Goal: Use online tool/utility: Utilize a website feature to perform a specific function

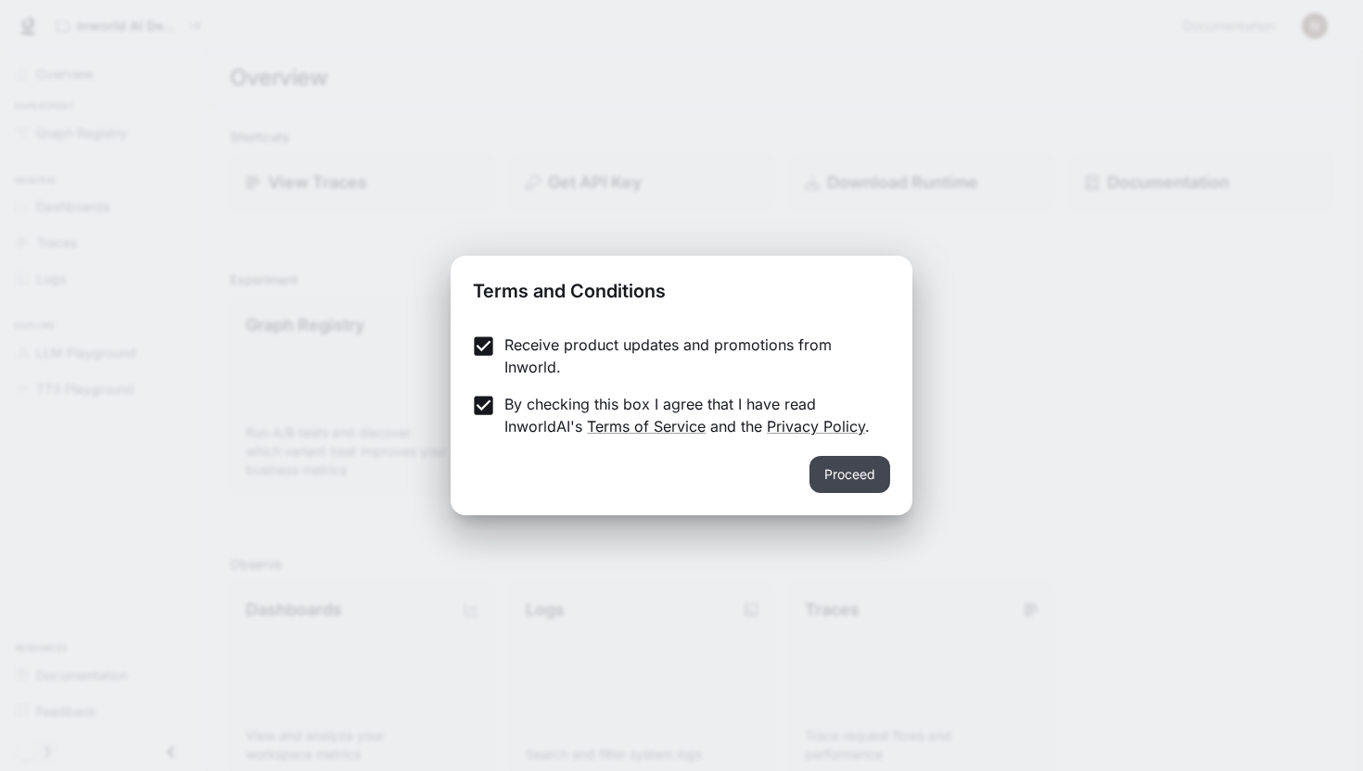
click at [819, 474] on button "Proceed" at bounding box center [849, 474] width 81 height 37
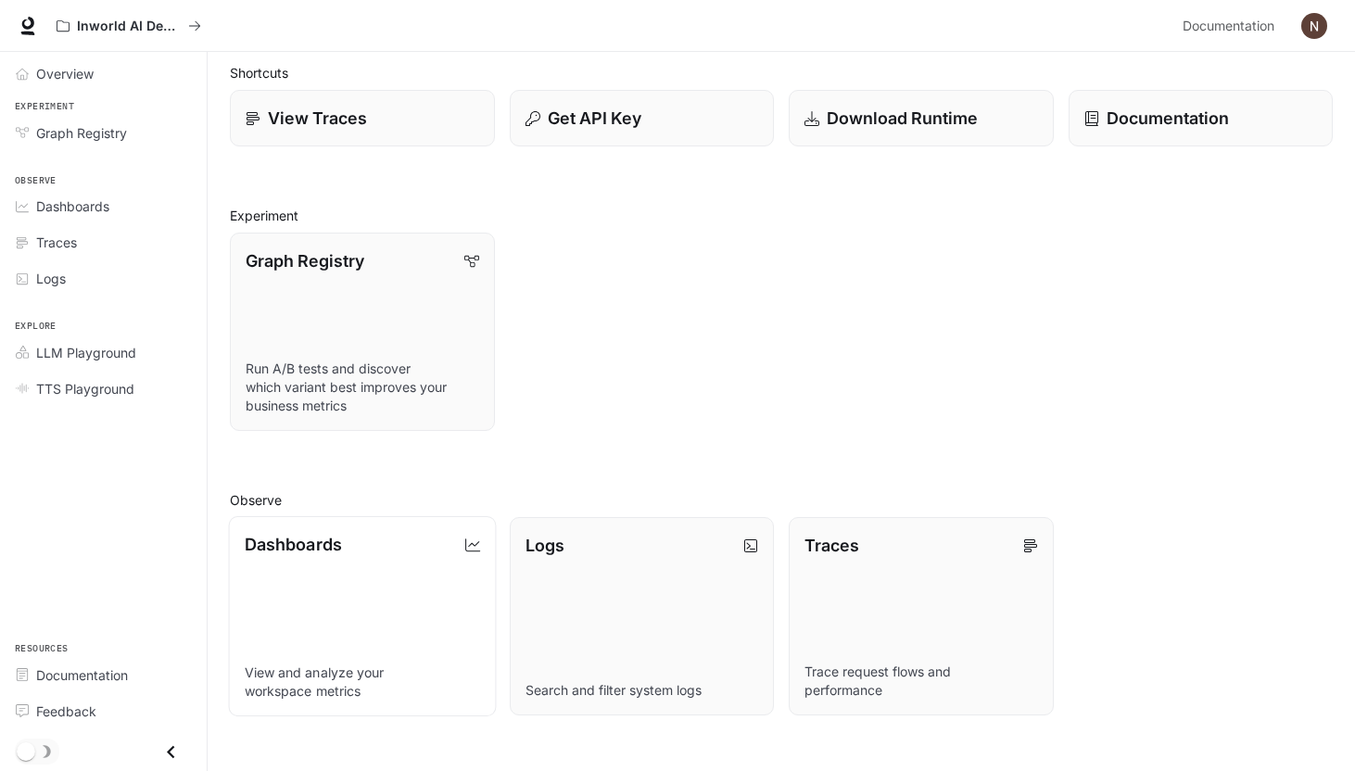
scroll to position [71, 0]
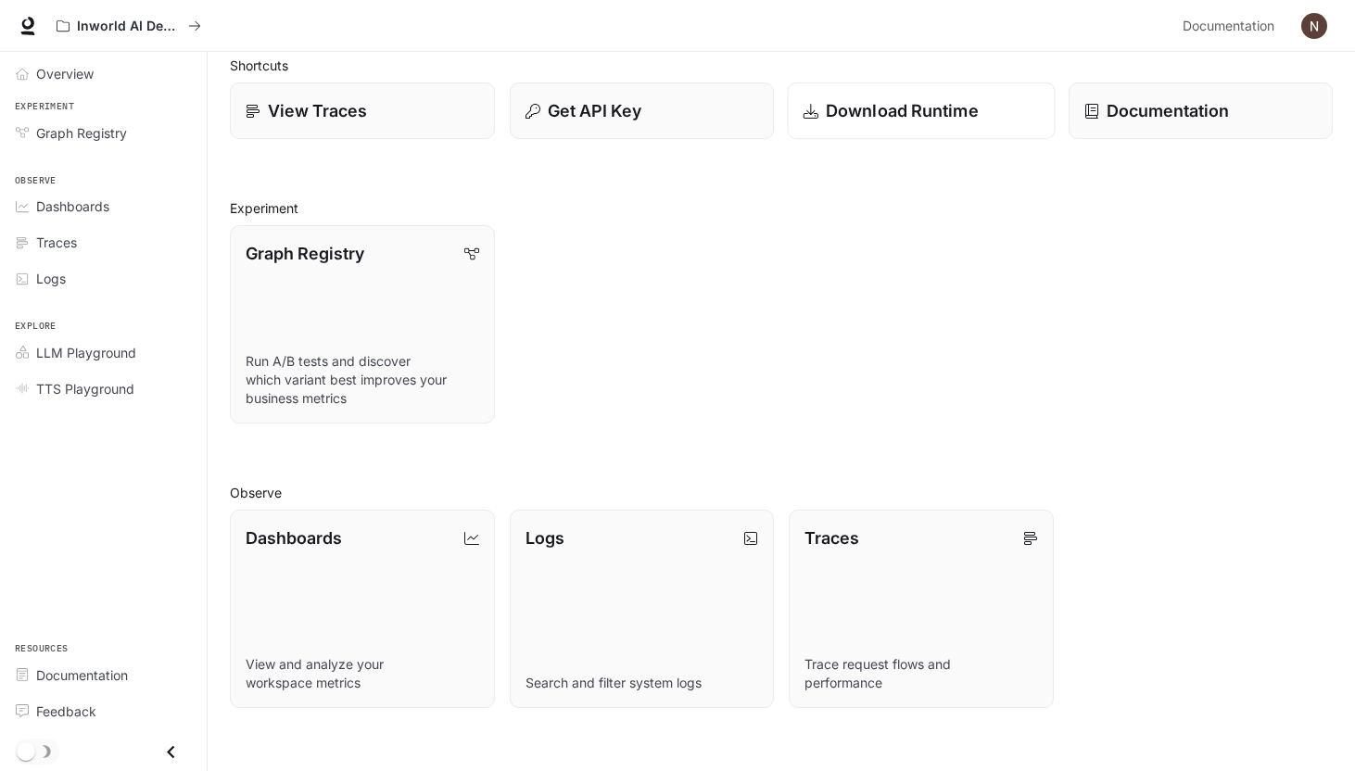
click at [865, 121] on p "Download Runtime" at bounding box center [902, 110] width 153 height 25
click at [116, 84] on link "Overview" at bounding box center [103, 73] width 192 height 32
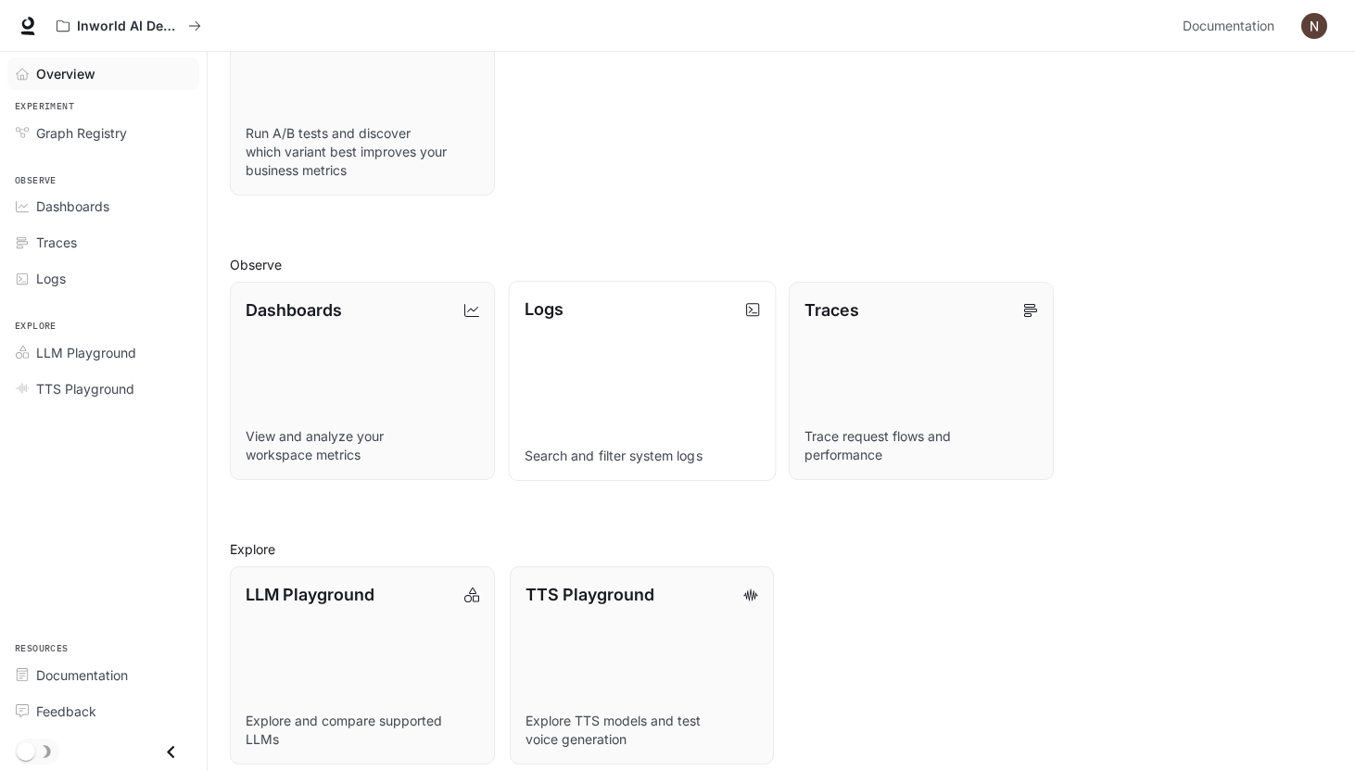
scroll to position [315, 0]
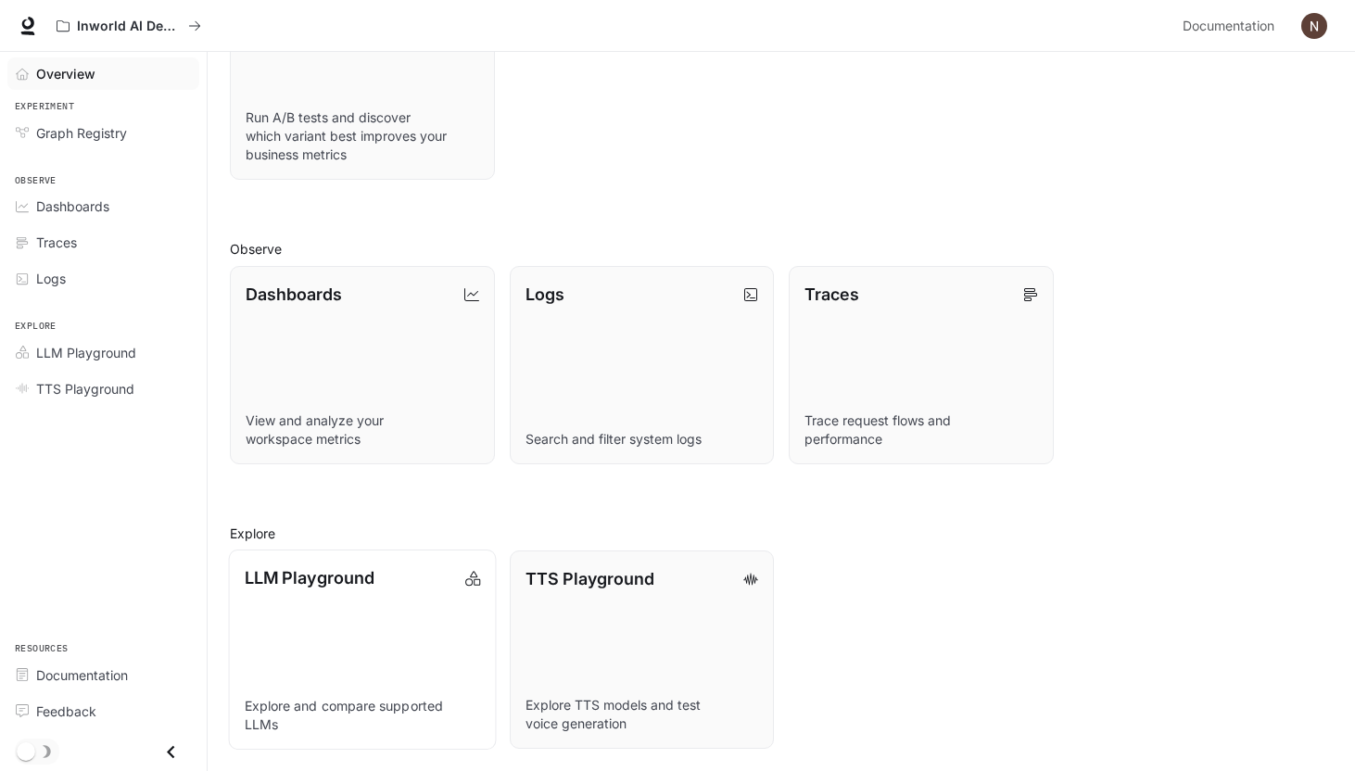
click at [417, 680] on link "LLM Playground Explore and compare supported LLMs" at bounding box center [362, 650] width 267 height 200
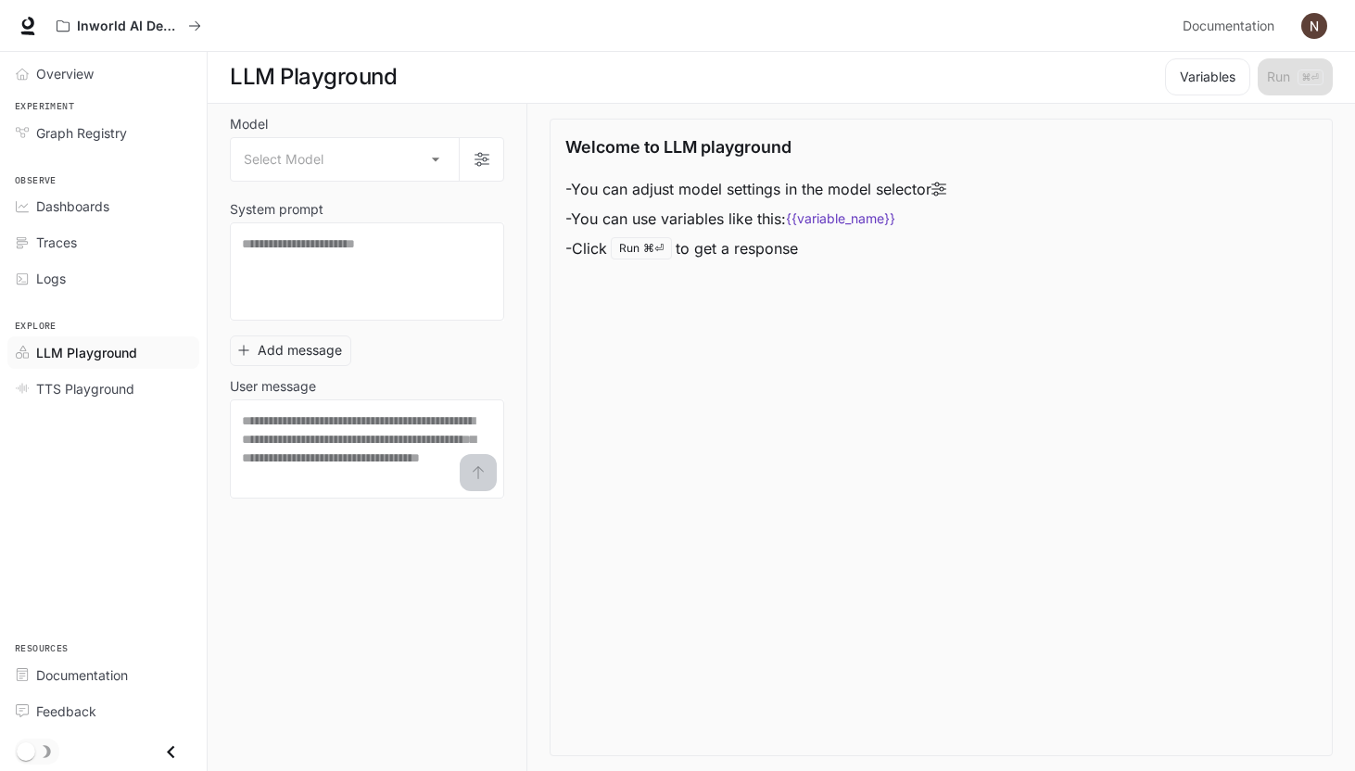
scroll to position [1, 0]
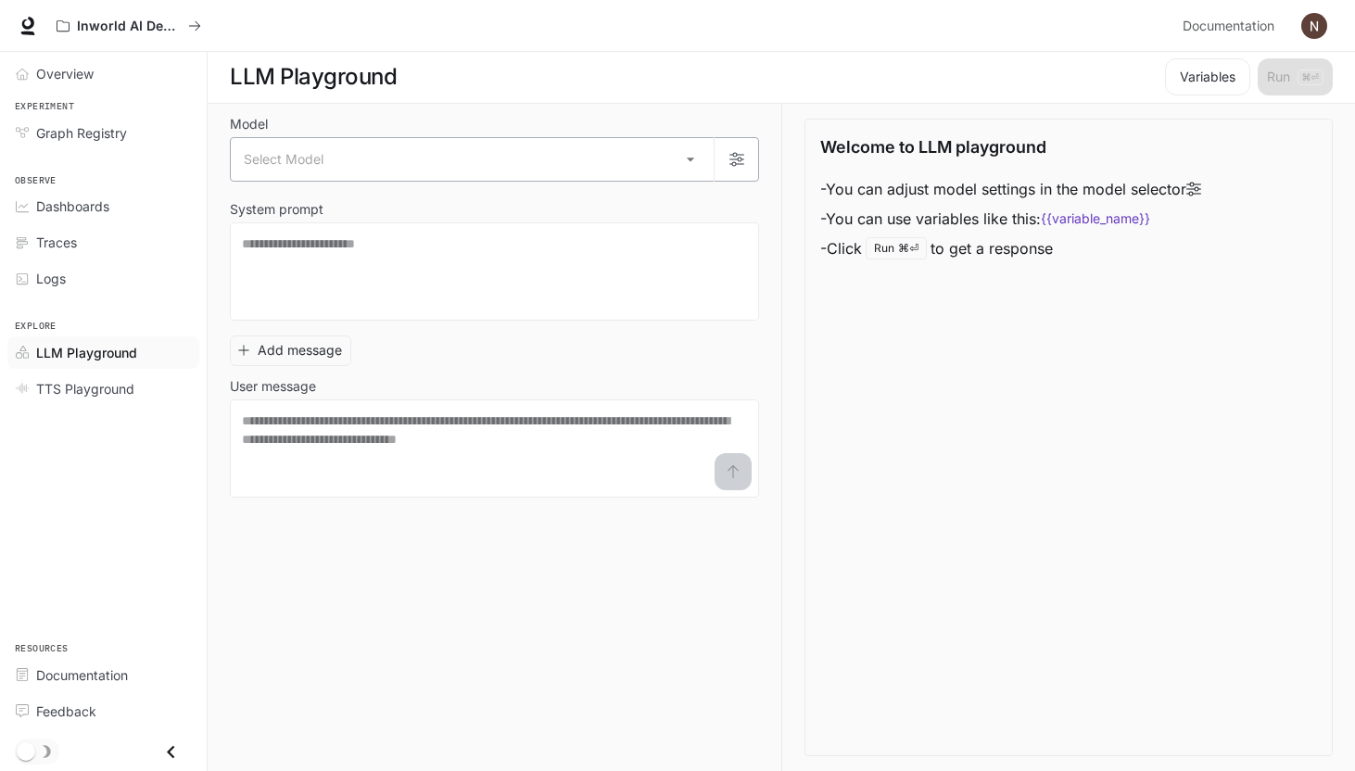
click at [430, 164] on body "Skip to main content Inworld AI Demos Documentation Documentation Portal Overvi…" at bounding box center [677, 385] width 1355 height 772
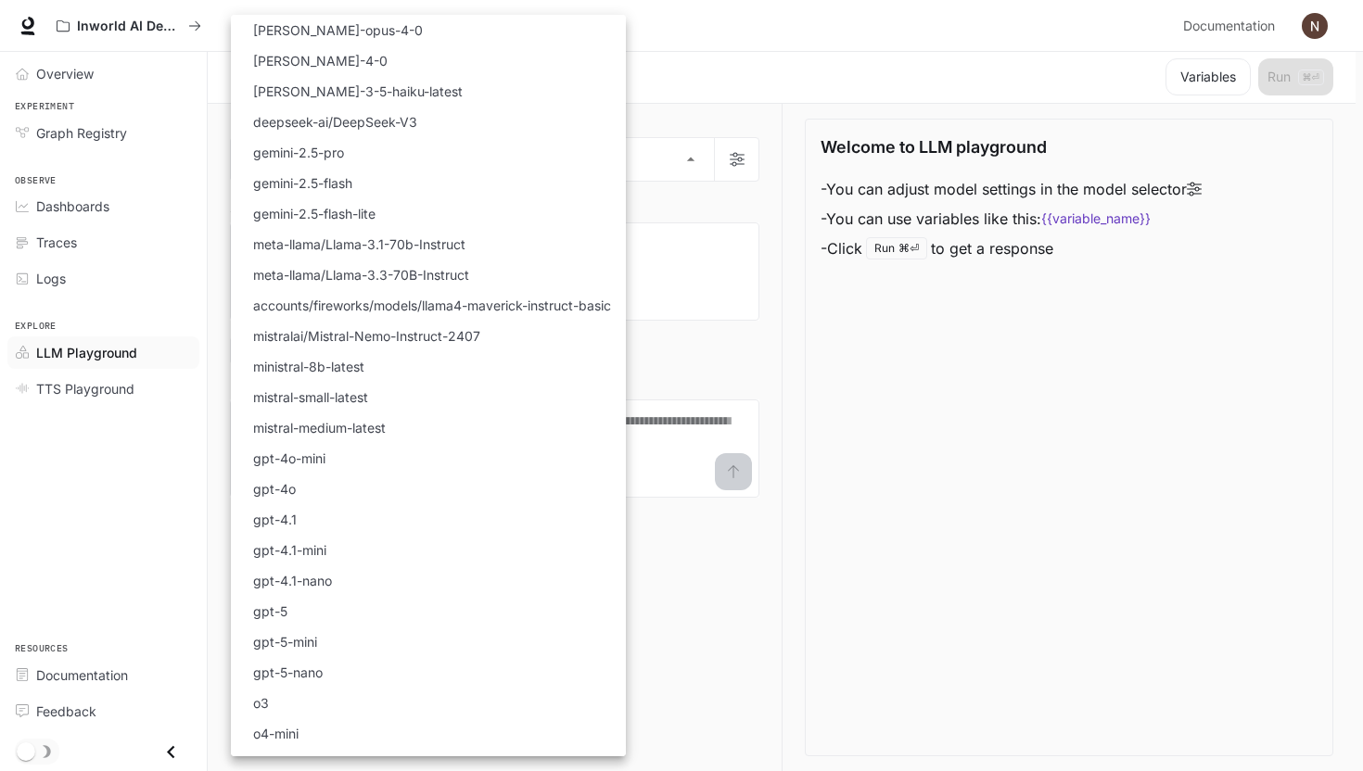
click at [680, 339] on div at bounding box center [681, 385] width 1363 height 771
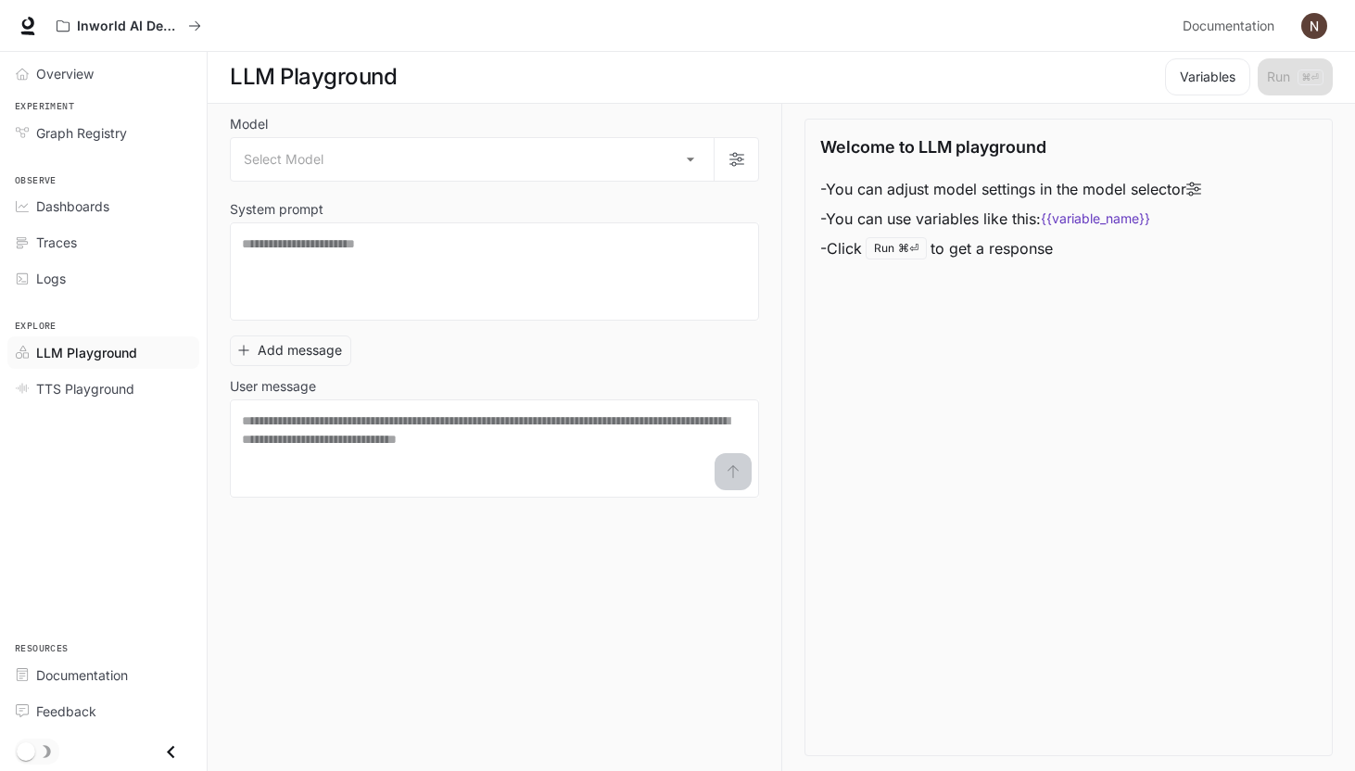
click at [762, 165] on div "Model Select Model ​ System prompt * ​ Add message User message * ​" at bounding box center [506, 437] width 552 height 667
click at [753, 163] on button "button" at bounding box center [736, 159] width 44 height 44
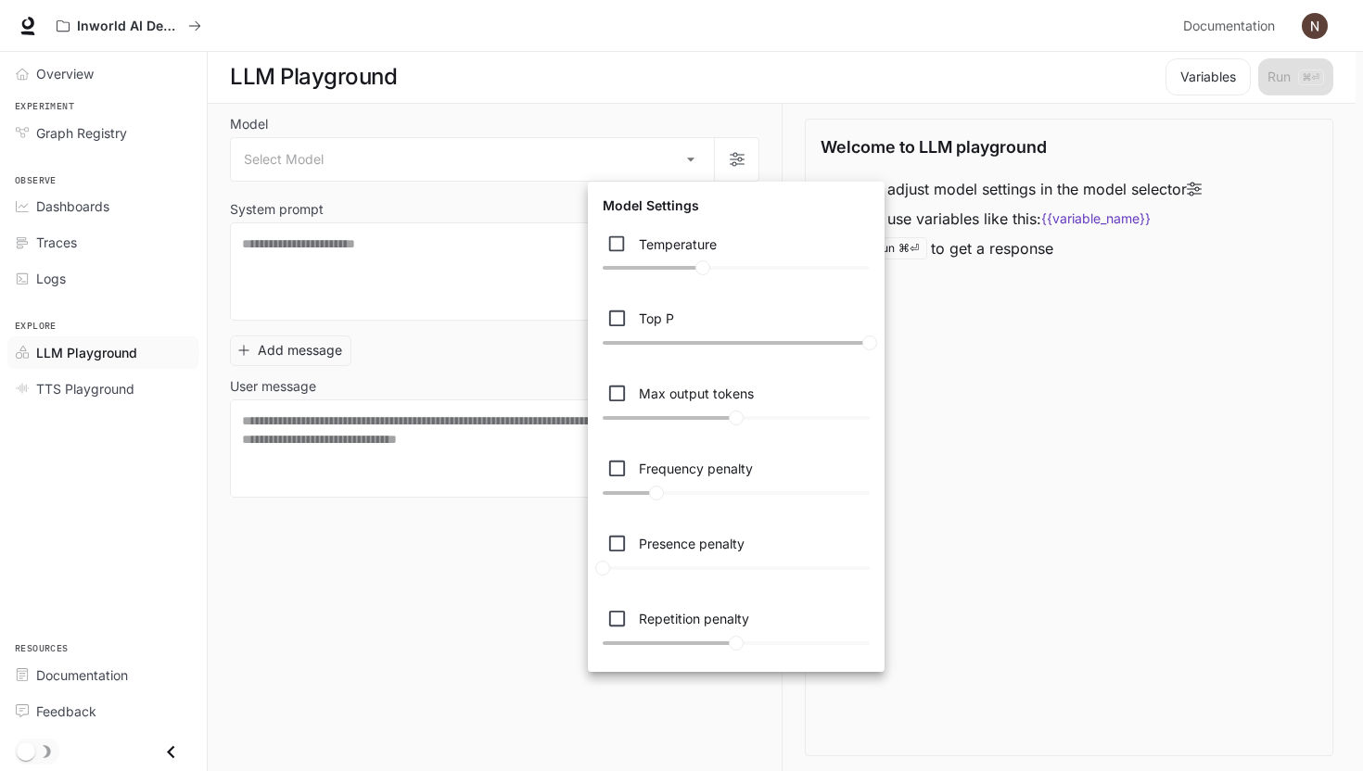
click at [744, 162] on div at bounding box center [681, 385] width 1363 height 771
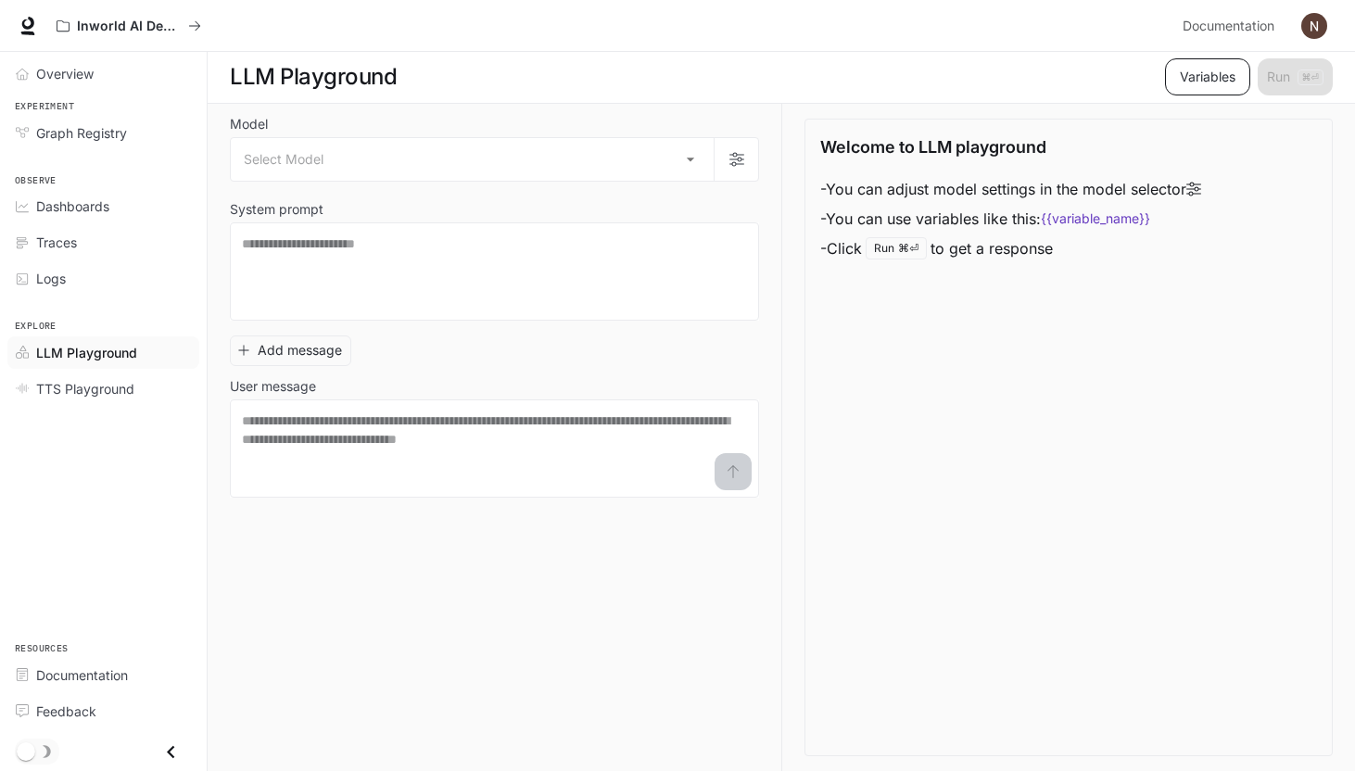
click at [1177, 81] on button "Variables" at bounding box center [1207, 76] width 85 height 37
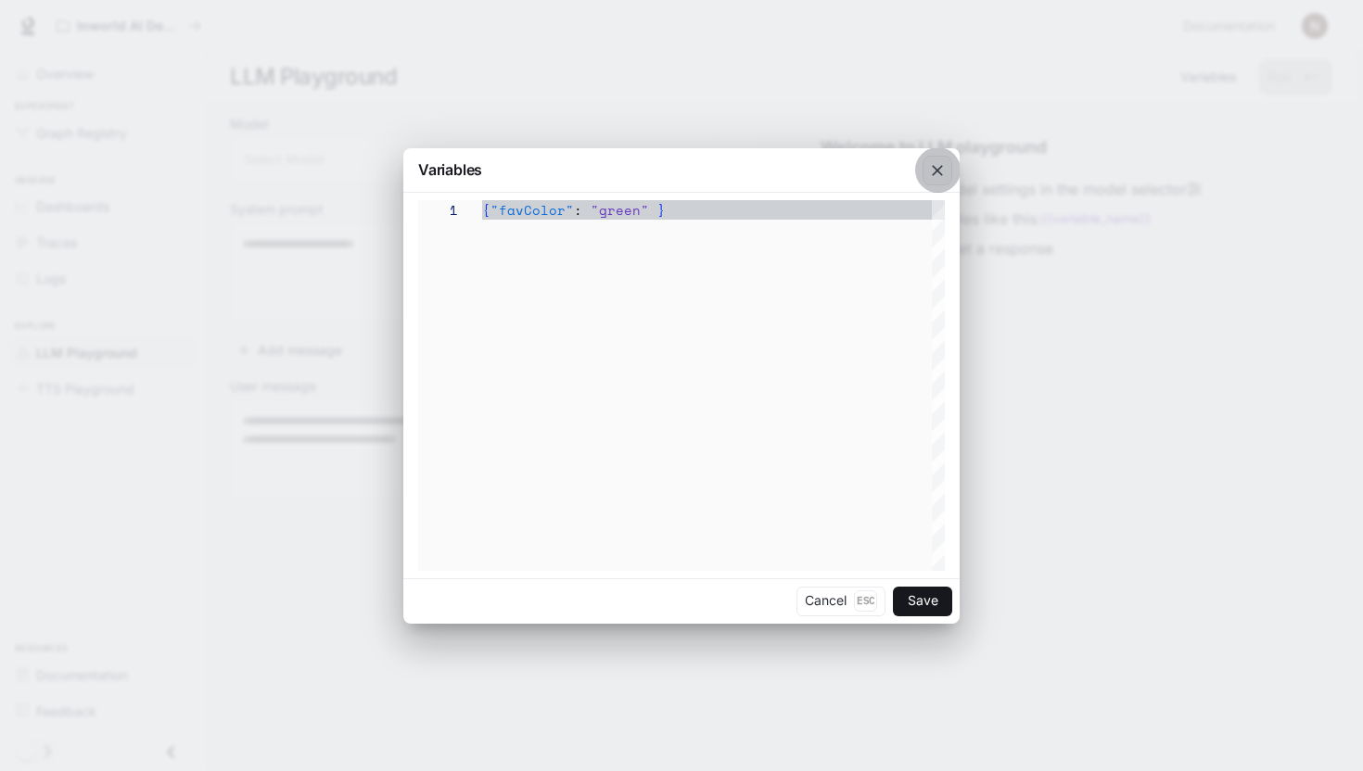
click at [936, 164] on icon "button" at bounding box center [937, 170] width 19 height 19
